Goal: Task Accomplishment & Management: Complete application form

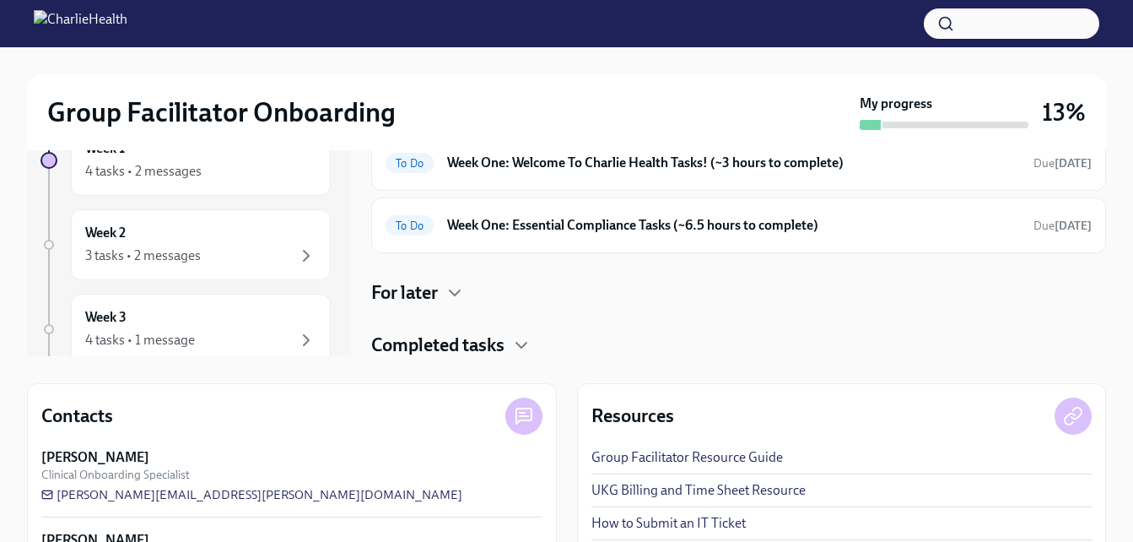
scroll to position [2, 0]
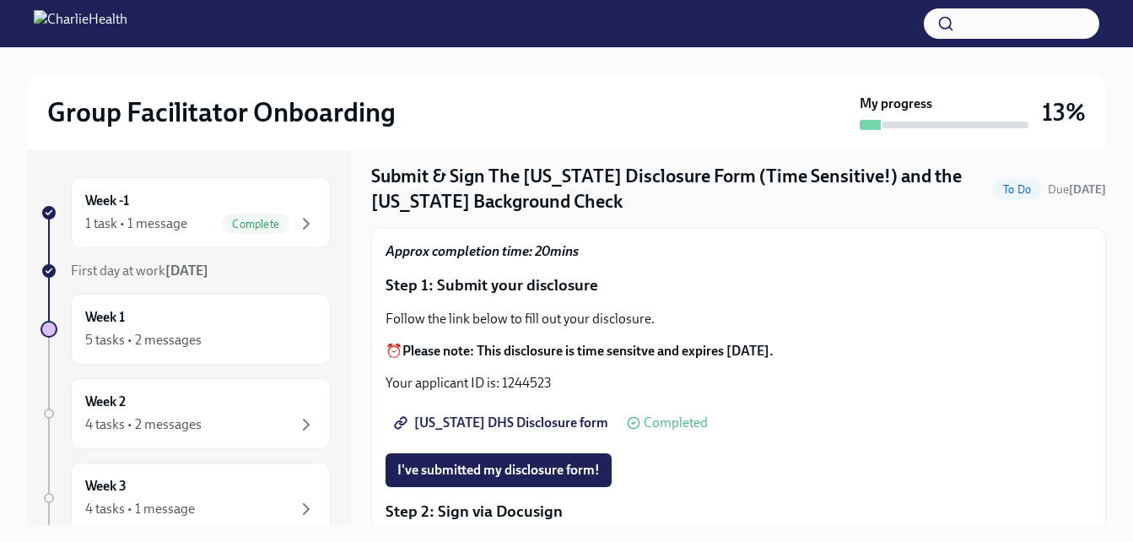
scroll to position [84, 0]
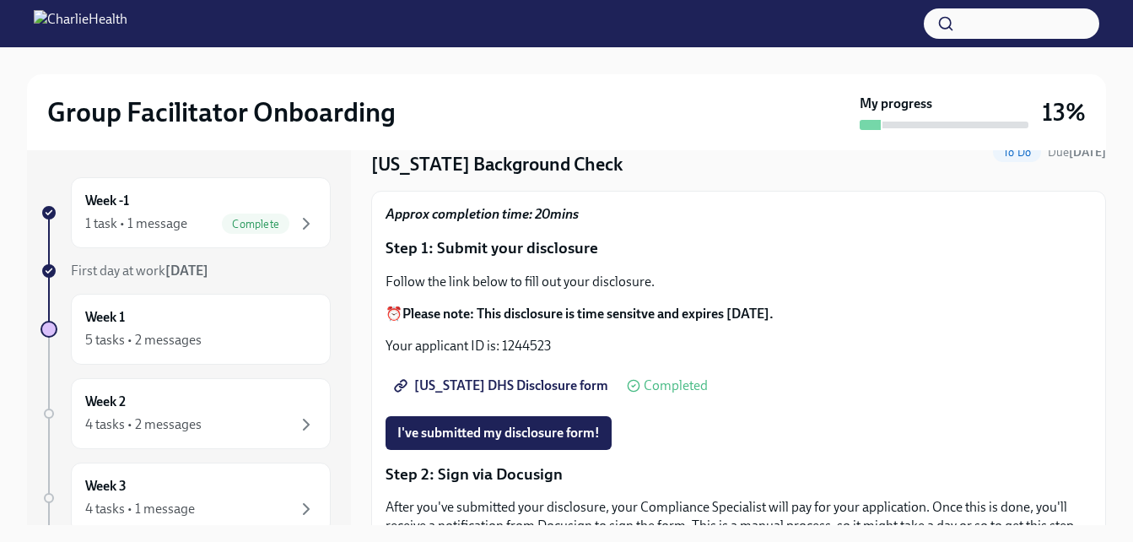
click at [544, 385] on span "[US_STATE] DHS Disclosure form" at bounding box center [502, 385] width 211 height 17
click at [539, 332] on div "Follow the link below to fill out your disclosure. ⏰ Please note: This disclosu…" at bounding box center [739, 314] width 706 height 83
click at [540, 343] on div "Follow the link below to fill out your disclosure. ⏰ Please note: This disclosu…" at bounding box center [739, 314] width 706 height 83
click at [541, 343] on p "Your applicant ID is: 1244523" at bounding box center [739, 346] width 706 height 19
click at [544, 347] on p "Your applicant ID is: 1244523" at bounding box center [739, 346] width 706 height 19
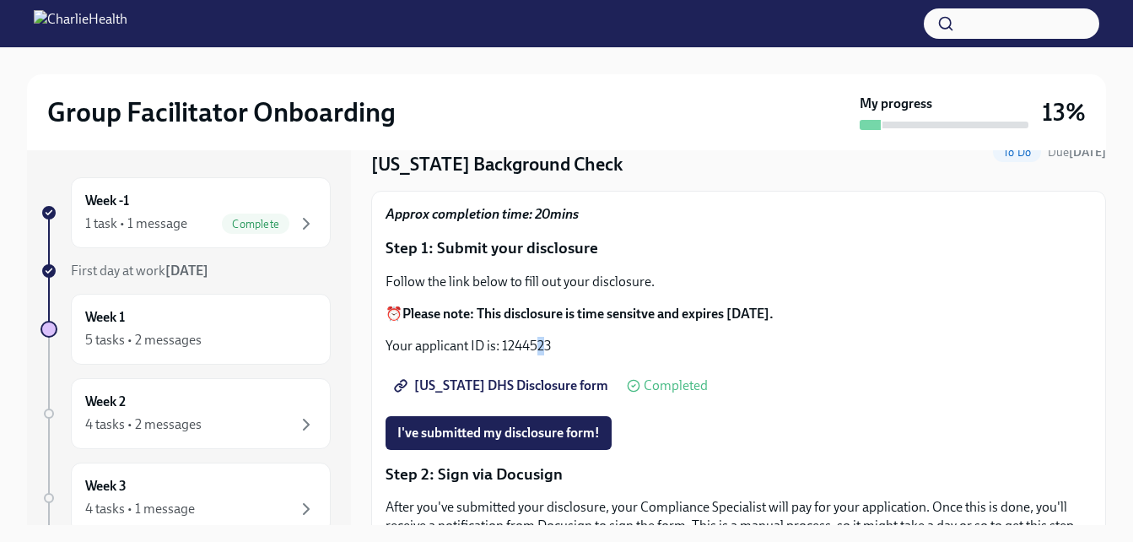
click at [545, 347] on p "Your applicant ID is: 1244523" at bounding box center [739, 346] width 706 height 19
drag, startPoint x: 545, startPoint y: 347, endPoint x: 503, endPoint y: 350, distance: 42.3
click at [503, 350] on p "Your applicant ID is: 1244523" at bounding box center [739, 346] width 706 height 19
copy p "1244523"
click at [812, 379] on div "Utah DHS Disclosure form Completed" at bounding box center [739, 386] width 706 height 34
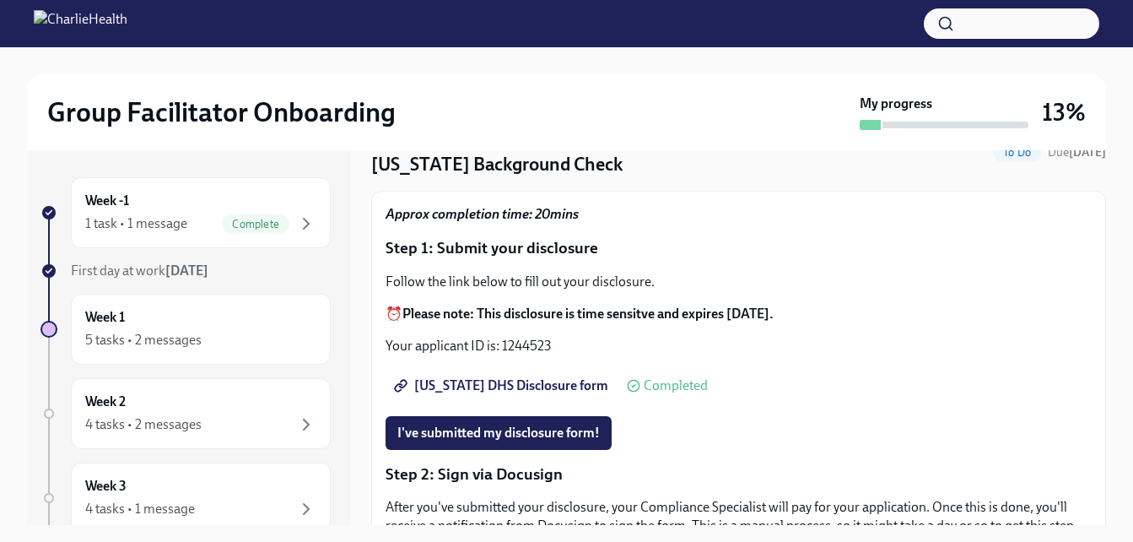
scroll to position [169, 0]
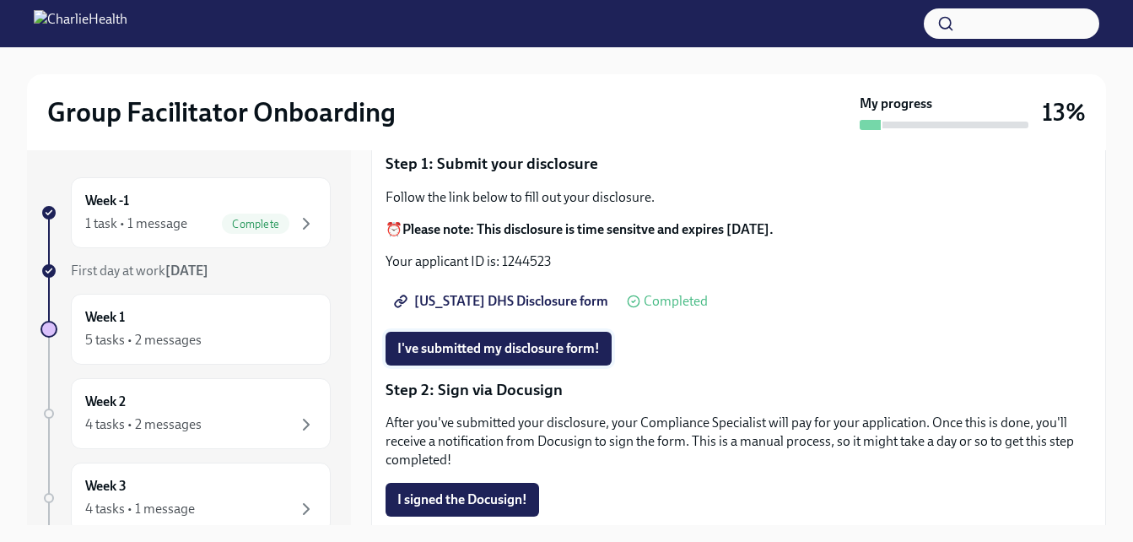
click at [573, 347] on span "I've submitted my disclosure form!" at bounding box center [498, 348] width 202 height 17
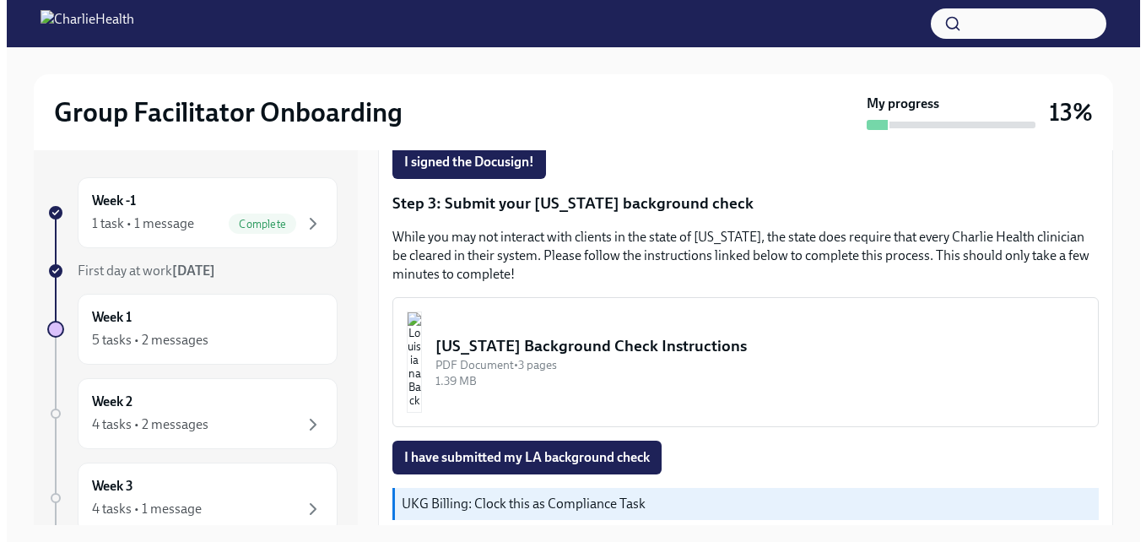
scroll to position [422, 0]
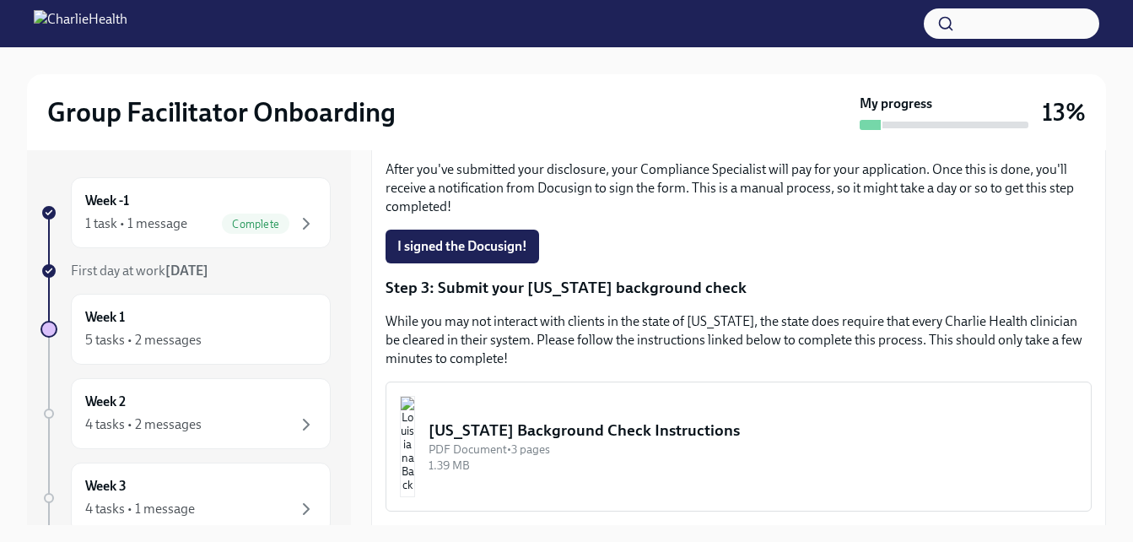
click at [581, 428] on div "Louisiana Background Check Instructions" at bounding box center [753, 430] width 649 height 22
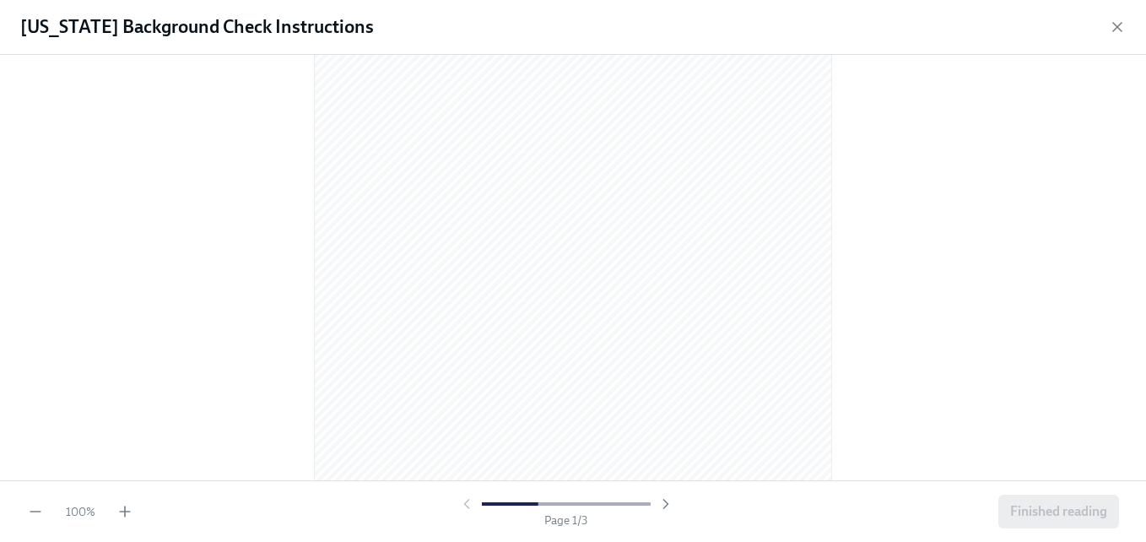
scroll to position [0, 0]
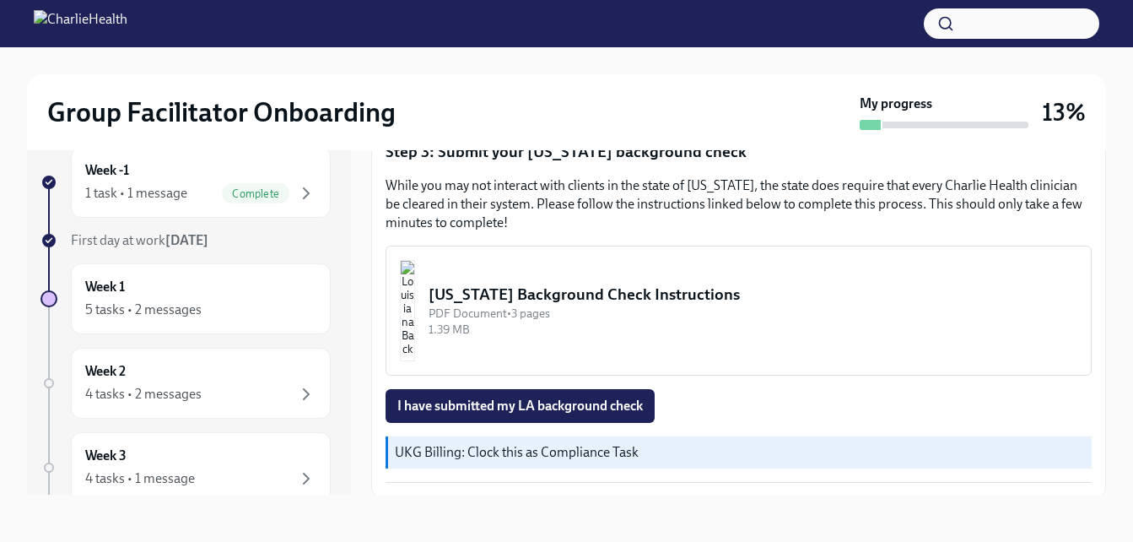
scroll to position [530, 0]
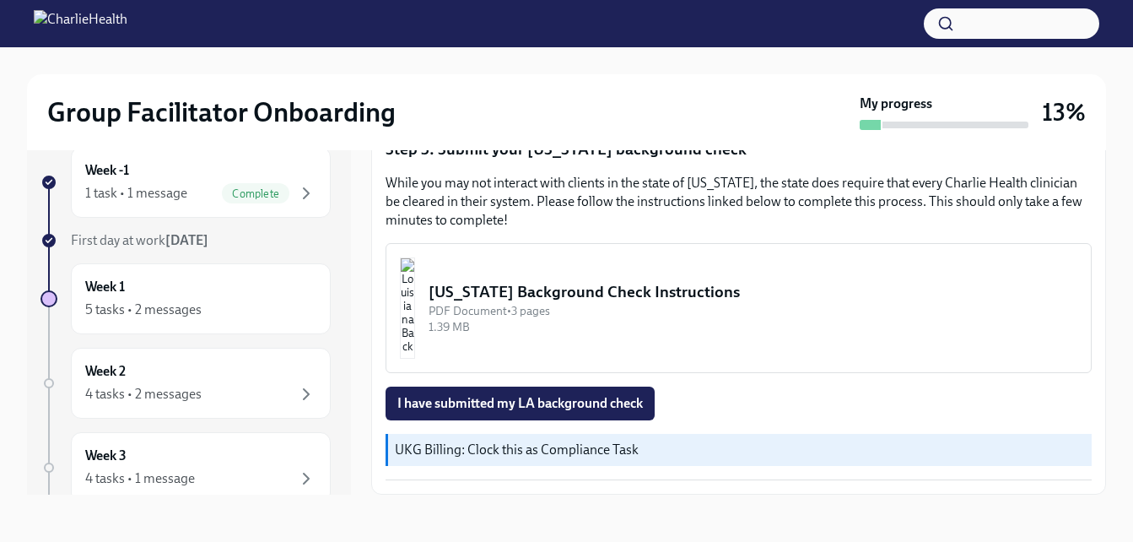
click at [493, 403] on span "I have submitted my LA background check" at bounding box center [520, 403] width 246 height 17
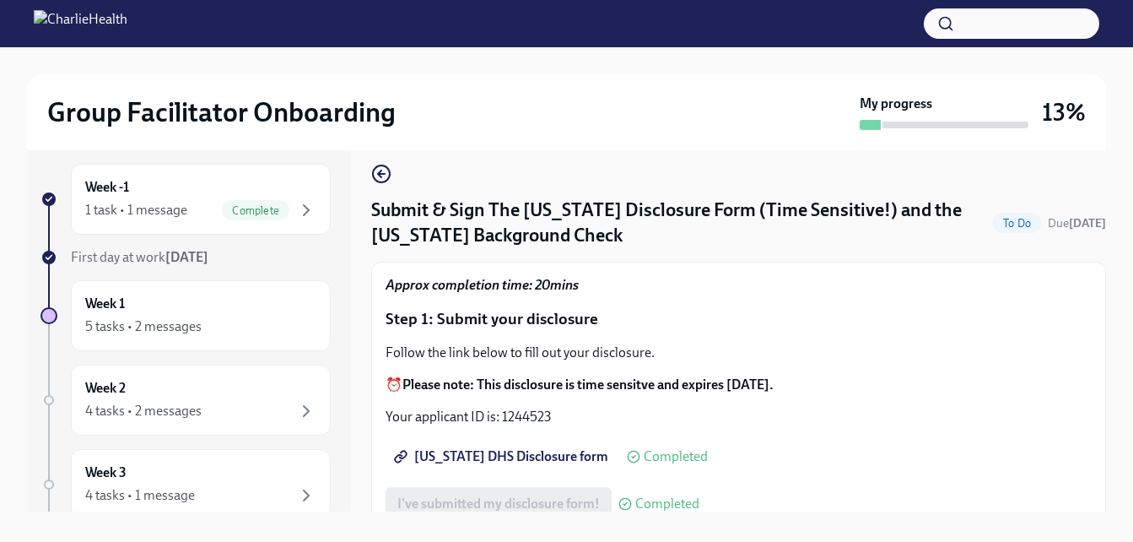
scroll to position [0, 0]
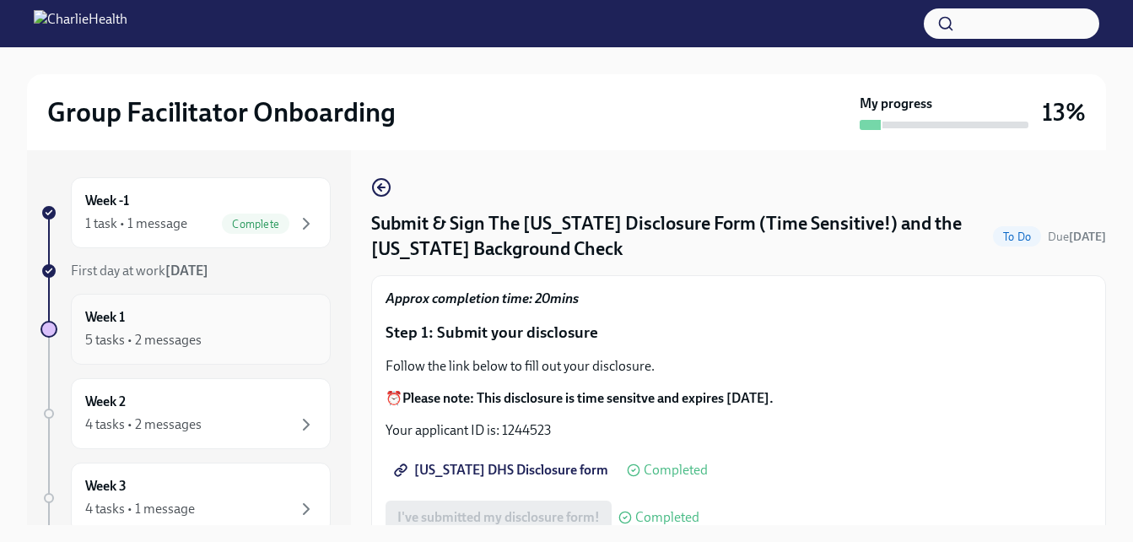
click at [172, 309] on div "Week 1 5 tasks • 2 messages" at bounding box center [200, 329] width 231 height 42
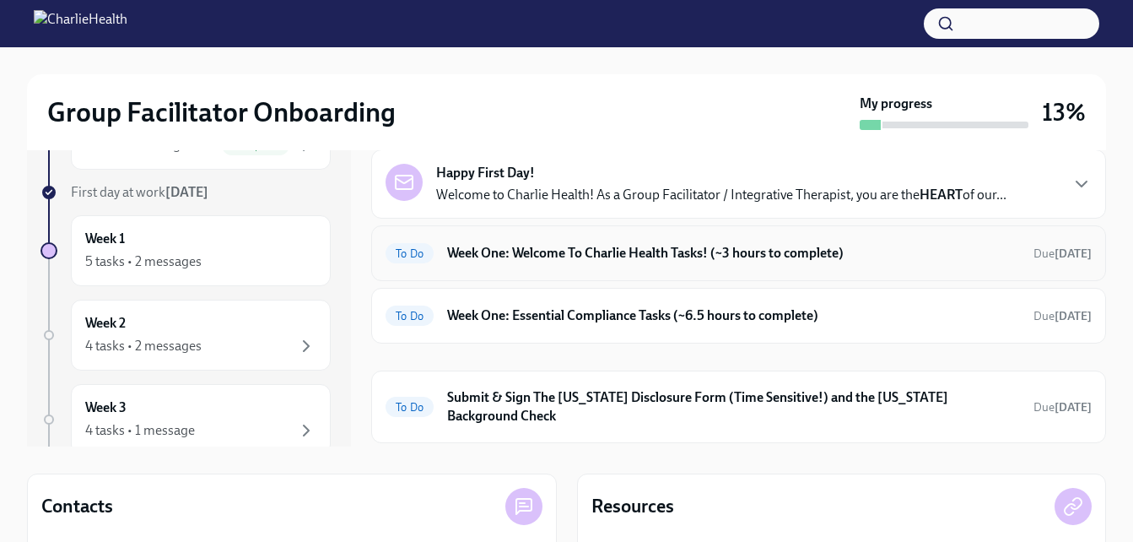
click at [583, 263] on div "To Do Week One: Welcome To Charlie Health Tasks! (~3 hours to complete) Due in …" at bounding box center [739, 253] width 706 height 27
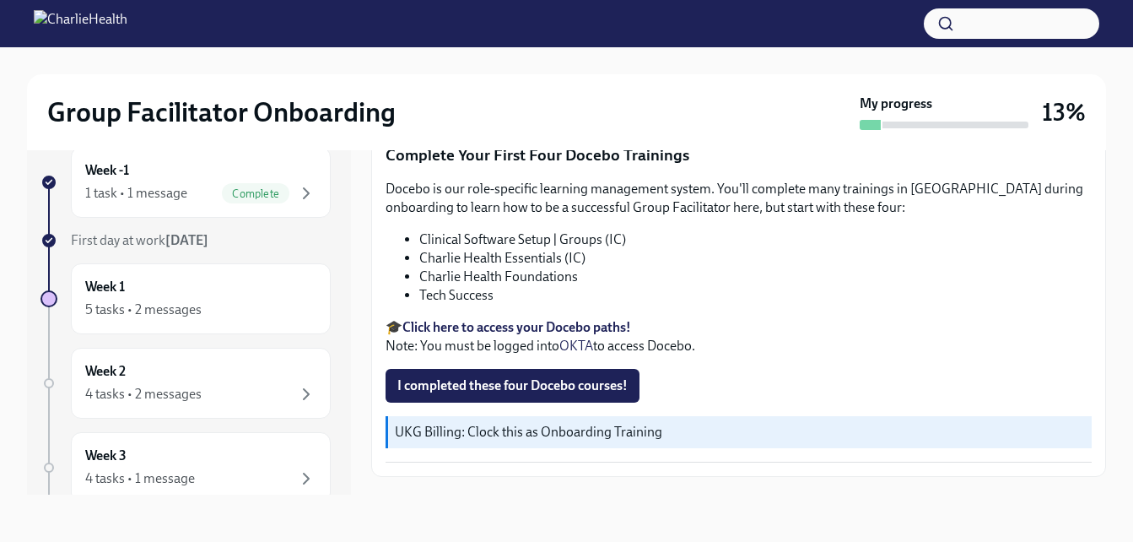
scroll to position [2397, 0]
